Goal: Task Accomplishment & Management: Complete application form

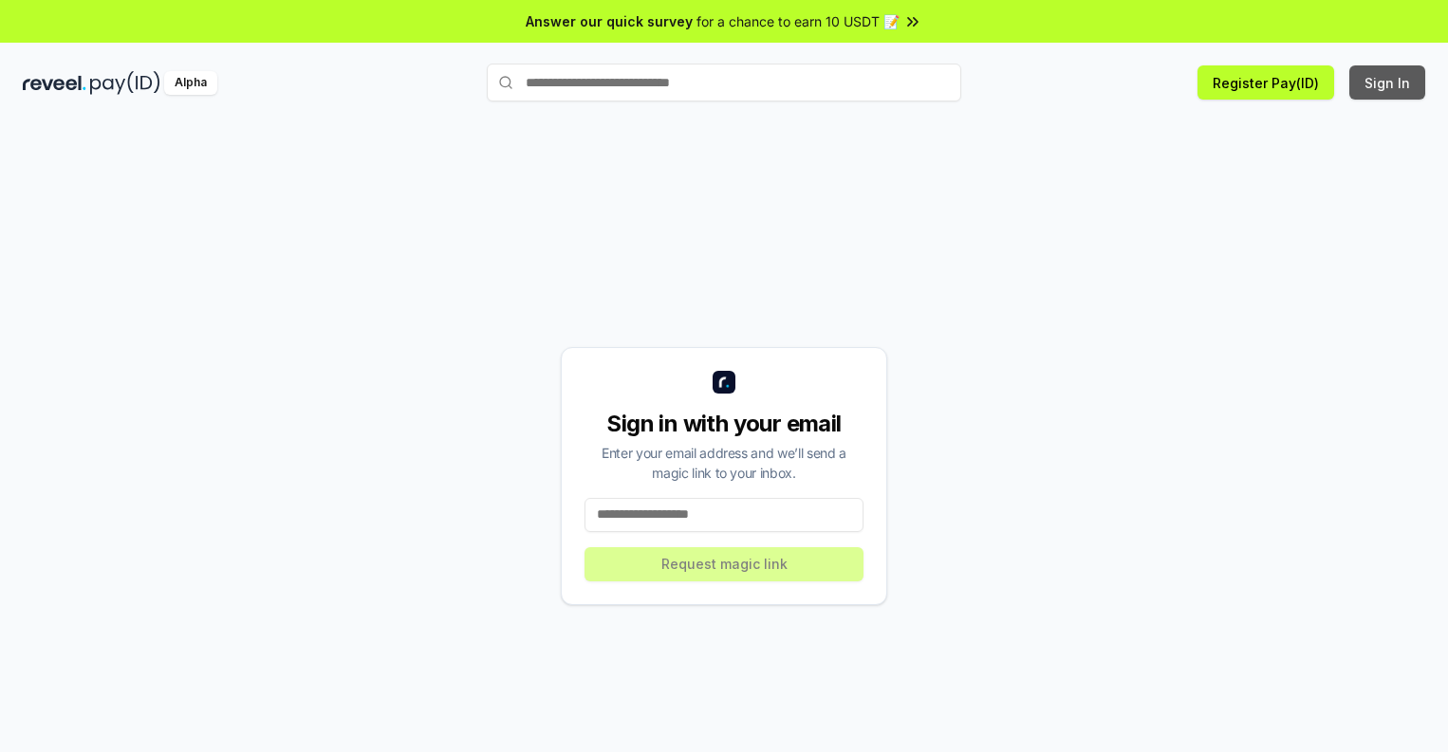
click at [1388, 83] on button "Sign In" at bounding box center [1387, 82] width 76 height 34
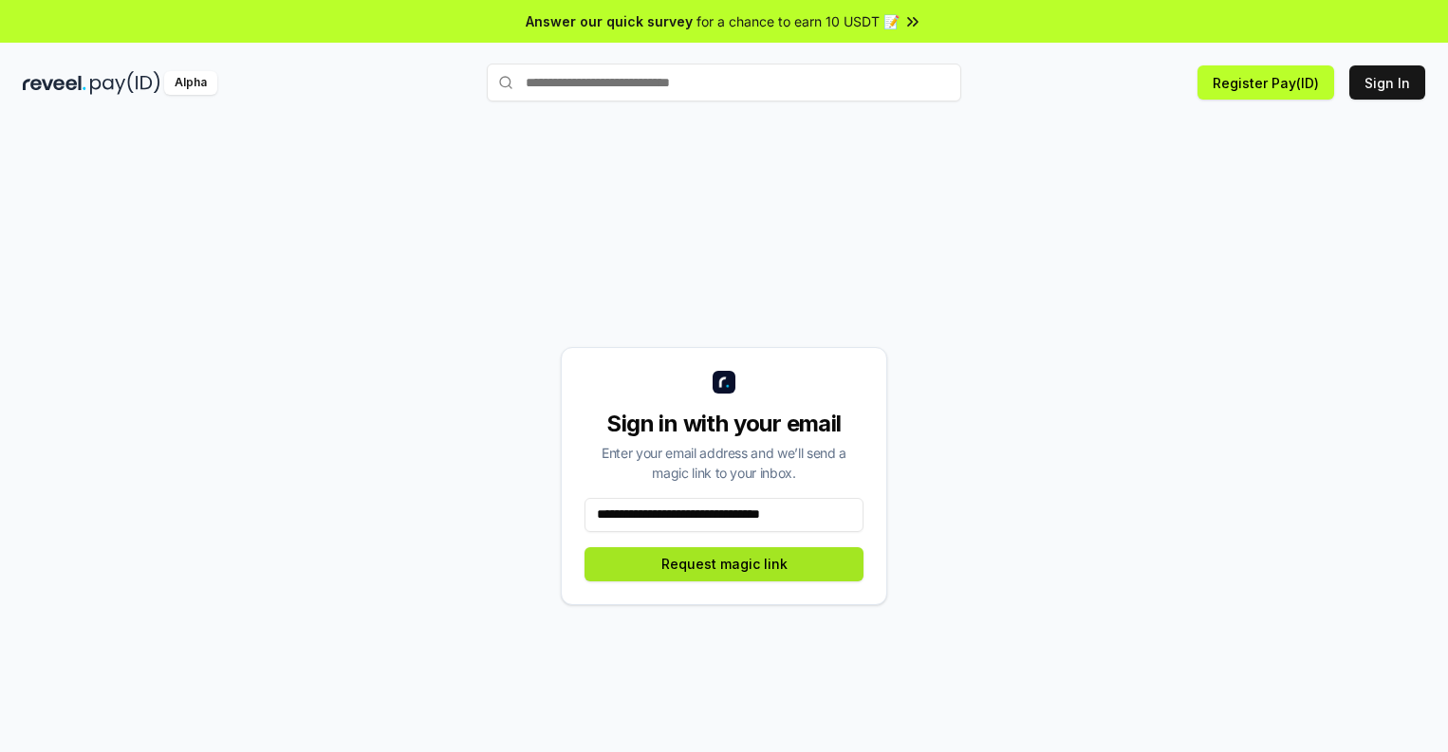
type input "**********"
click at [724, 563] on button "Request magic link" at bounding box center [723, 564] width 279 height 34
